Goal: Task Accomplishment & Management: Use online tool/utility

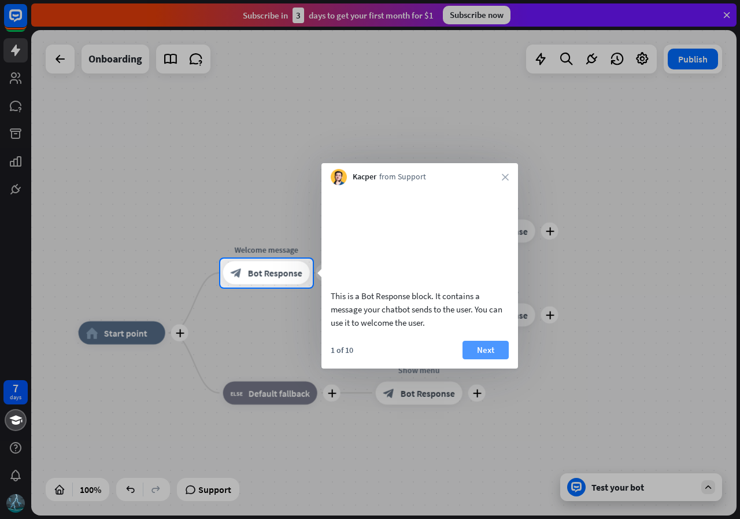
click at [487, 359] on button "Next" at bounding box center [486, 350] width 46 height 19
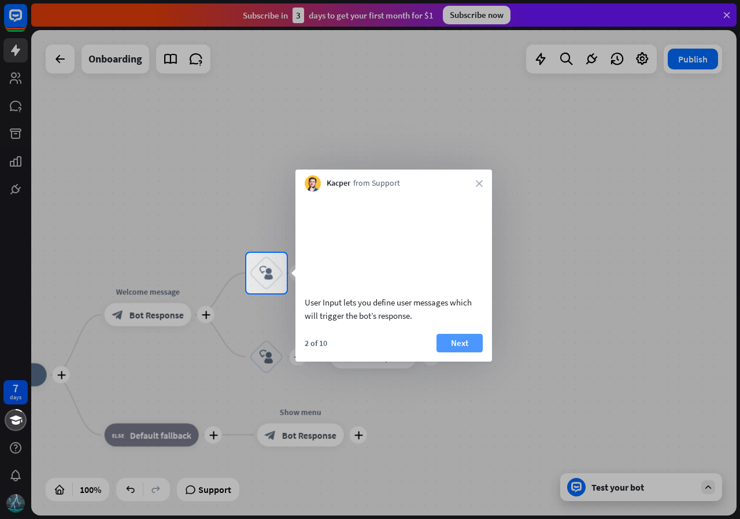
click at [456, 352] on button "Next" at bounding box center [460, 343] width 46 height 19
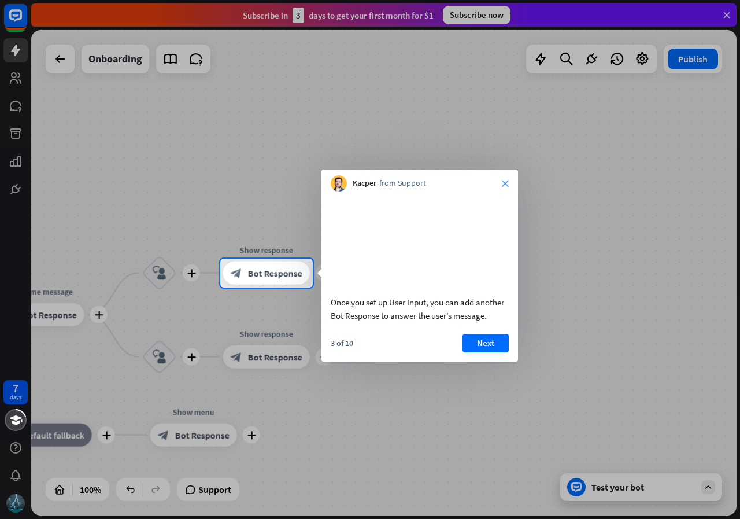
click at [502, 183] on icon "close" at bounding box center [505, 183] width 7 height 7
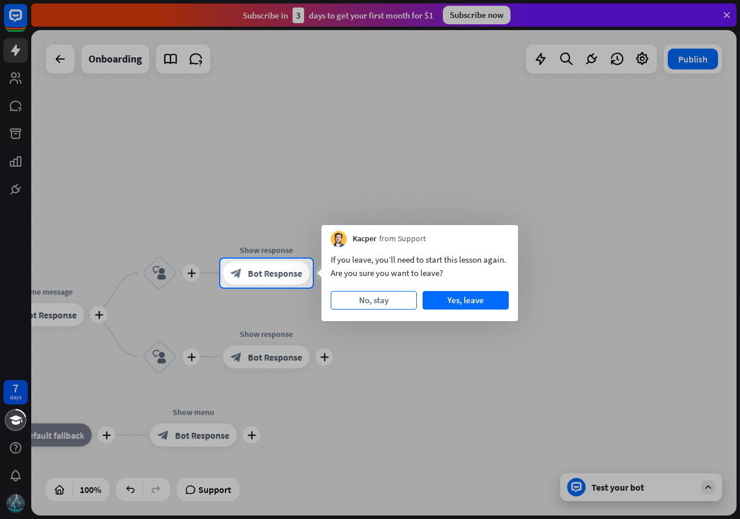
click at [369, 301] on button "No, stay" at bounding box center [374, 300] width 86 height 19
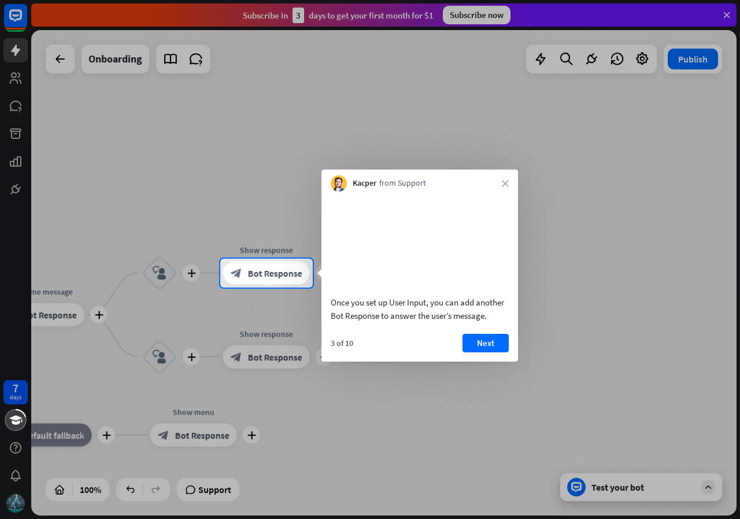
click at [511, 182] on div "Kacper from Support close" at bounding box center [419, 180] width 197 height 22
click at [504, 182] on icon "close" at bounding box center [505, 183] width 7 height 7
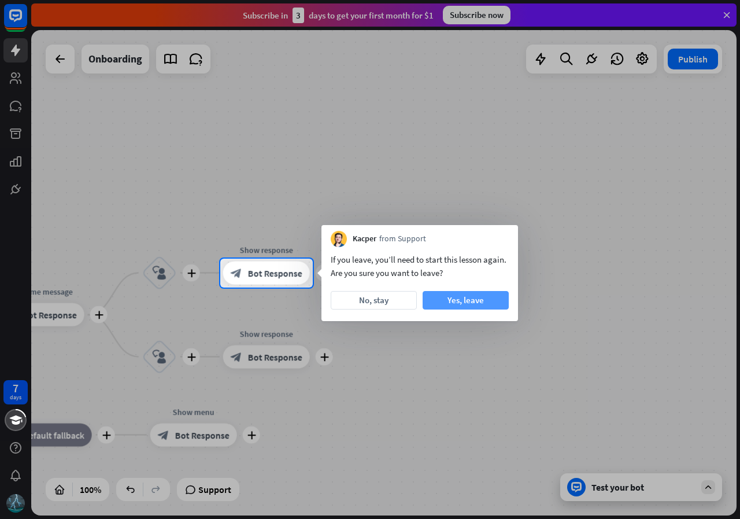
click at [463, 304] on button "Yes, leave" at bounding box center [466, 300] width 86 height 19
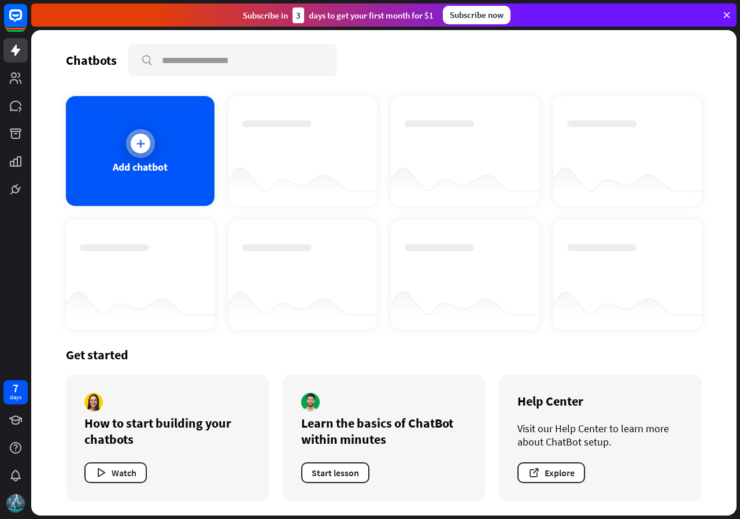
click at [150, 174] on div "Add chatbot" at bounding box center [140, 151] width 149 height 110
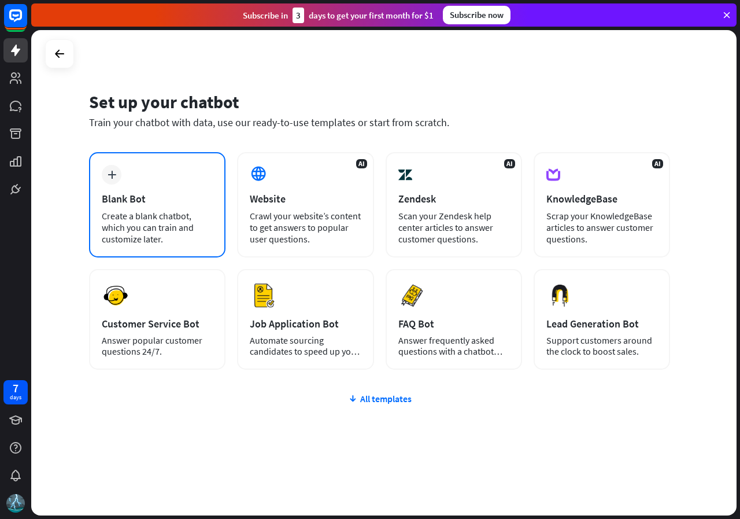
click at [158, 223] on div "Create a blank chatbot, which you can train and customize later." at bounding box center [157, 227] width 111 height 35
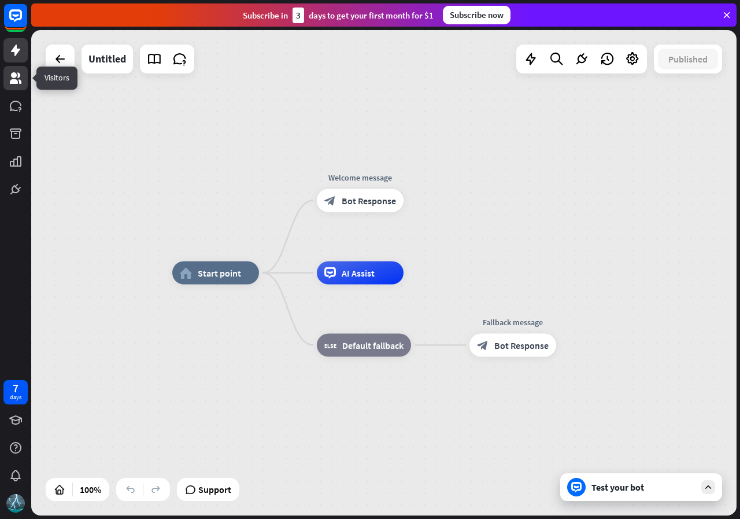
click at [20, 90] on link at bounding box center [15, 78] width 24 height 24
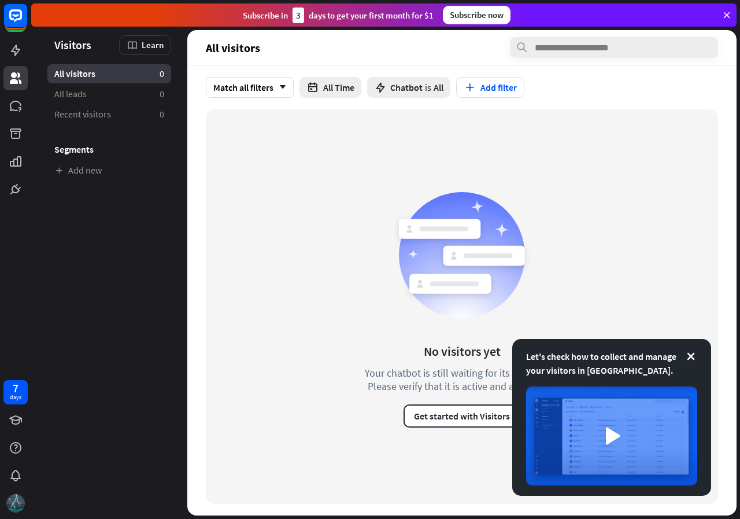
click at [17, 497] on img at bounding box center [15, 503] width 19 height 19
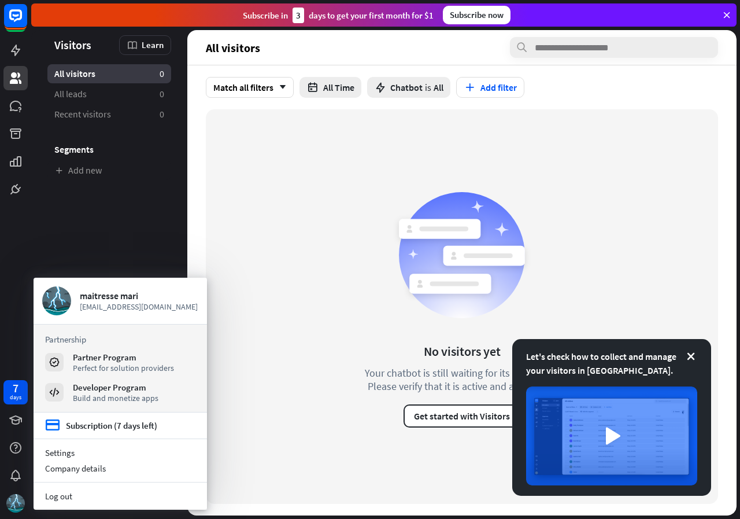
click at [5, 302] on div "7 days" at bounding box center [15, 259] width 31 height 519
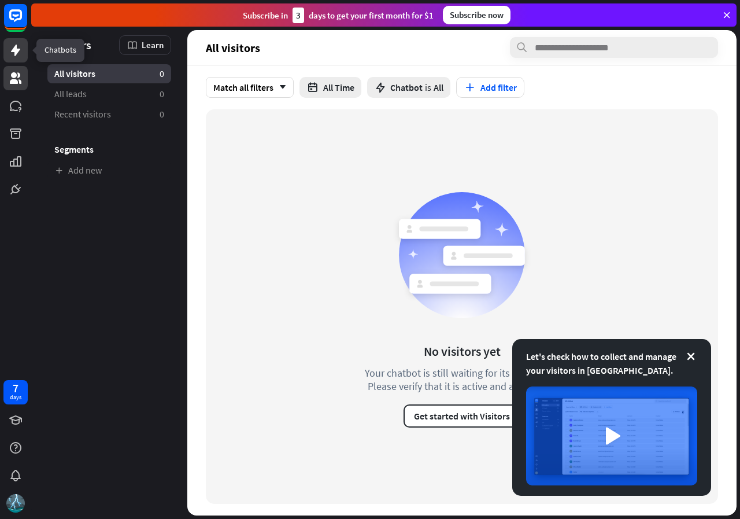
click at [19, 55] on icon at bounding box center [16, 50] width 14 height 14
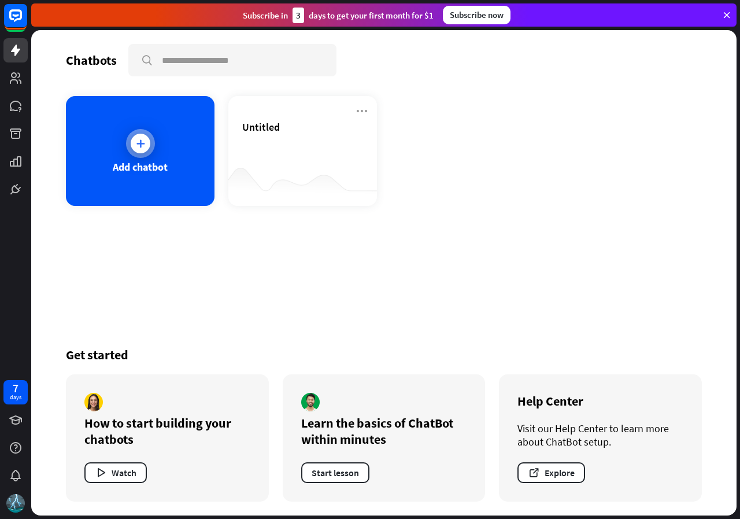
click at [132, 141] on div at bounding box center [141, 144] width 20 height 20
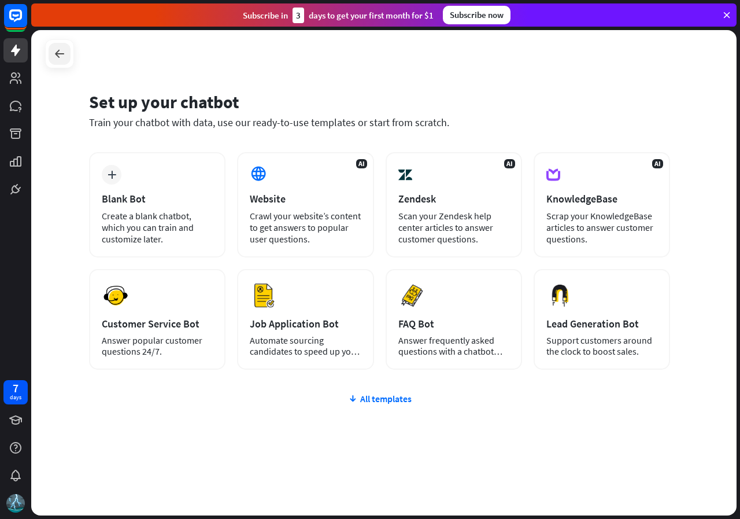
click at [61, 53] on icon at bounding box center [60, 54] width 14 height 14
